Goal: Navigation & Orientation: Find specific page/section

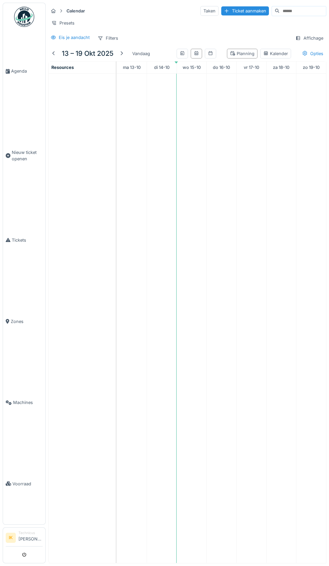
click at [22, 83] on link "Agenda" at bounding box center [24, 71] width 42 height 81
click at [19, 74] on span "Agenda" at bounding box center [27, 71] width 32 height 6
